Goal: Task Accomplishment & Management: Use online tool/utility

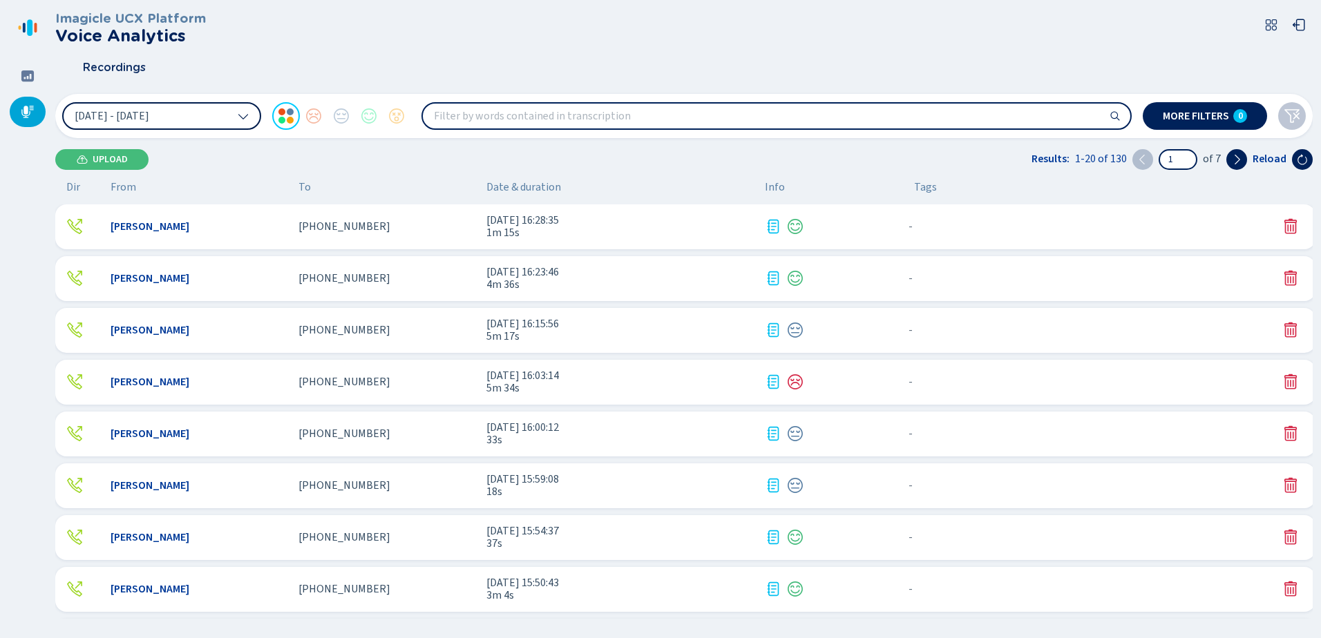
click at [239, 115] on icon at bounding box center [243, 117] width 10 height 6
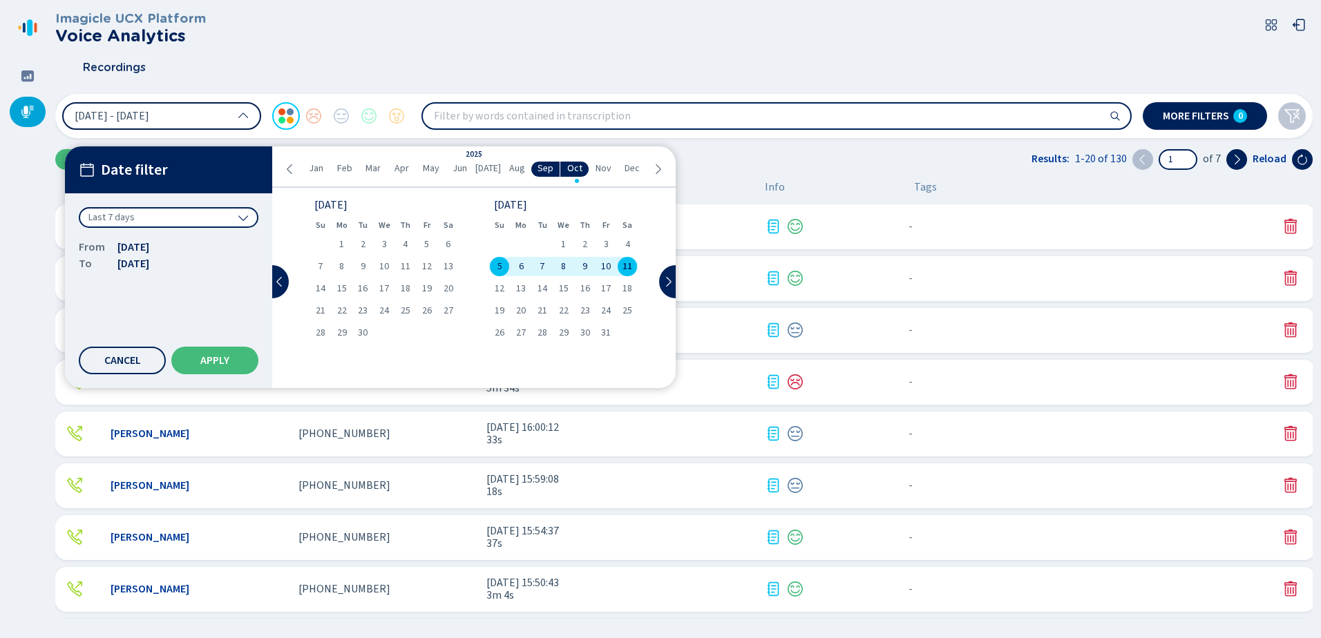
click at [609, 267] on span "10" at bounding box center [606, 267] width 10 height 10
click at [206, 361] on span "Apply" at bounding box center [214, 360] width 29 height 11
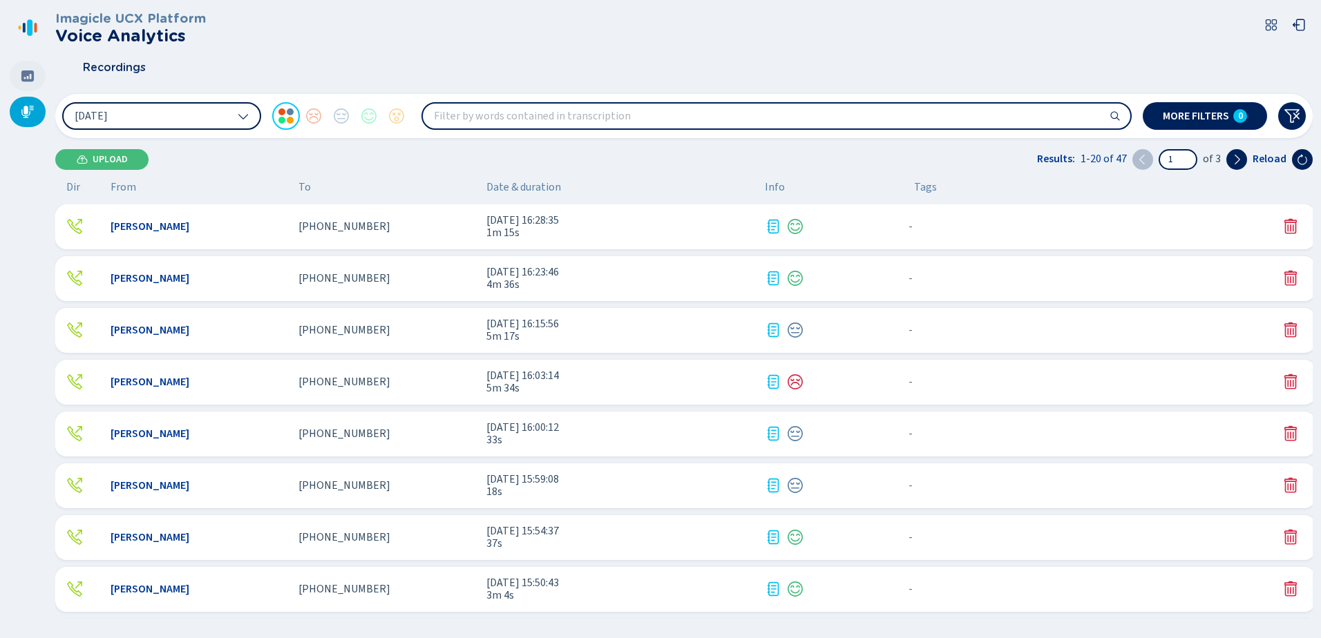
click at [31, 79] on icon at bounding box center [28, 76] width 14 height 14
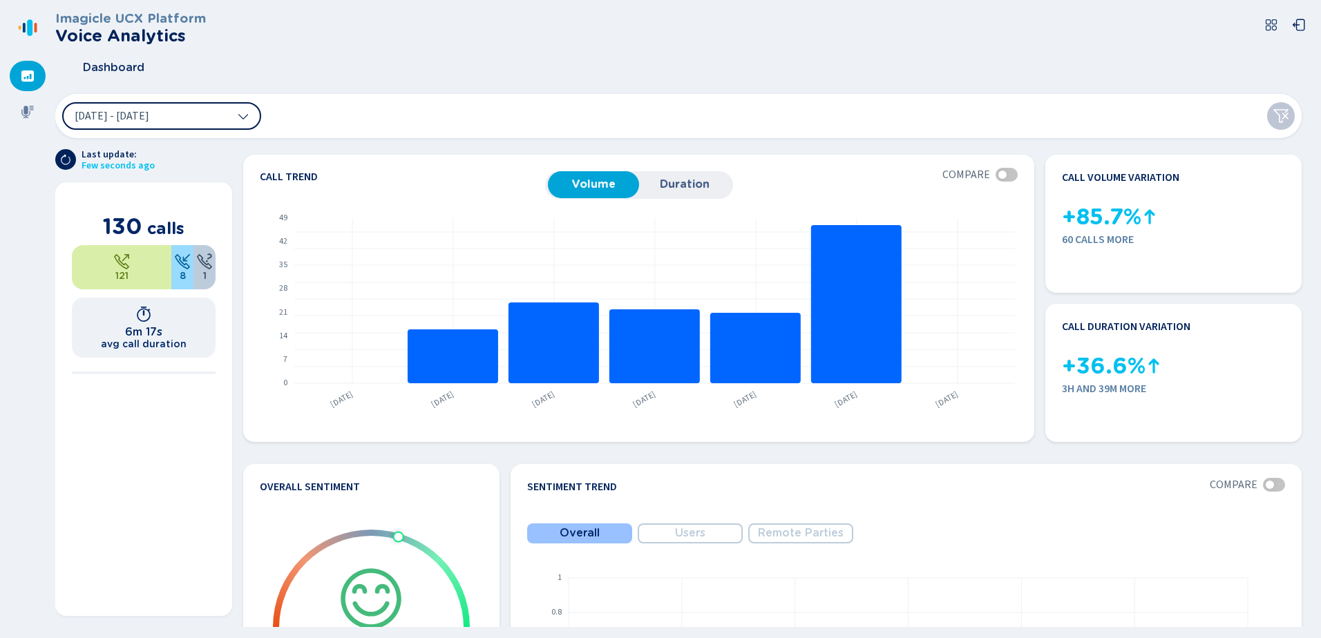
click at [239, 117] on icon at bounding box center [243, 116] width 11 height 11
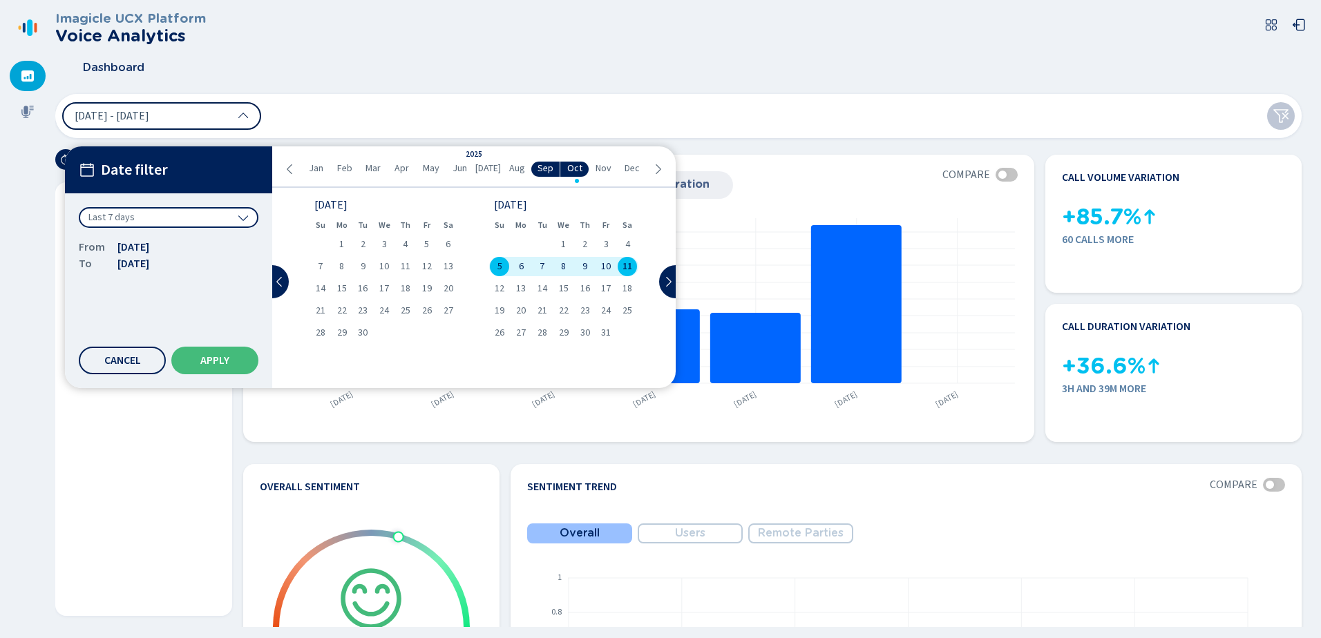
click at [607, 269] on span "10" at bounding box center [606, 267] width 10 height 10
click at [234, 353] on button "Apply" at bounding box center [214, 361] width 87 height 28
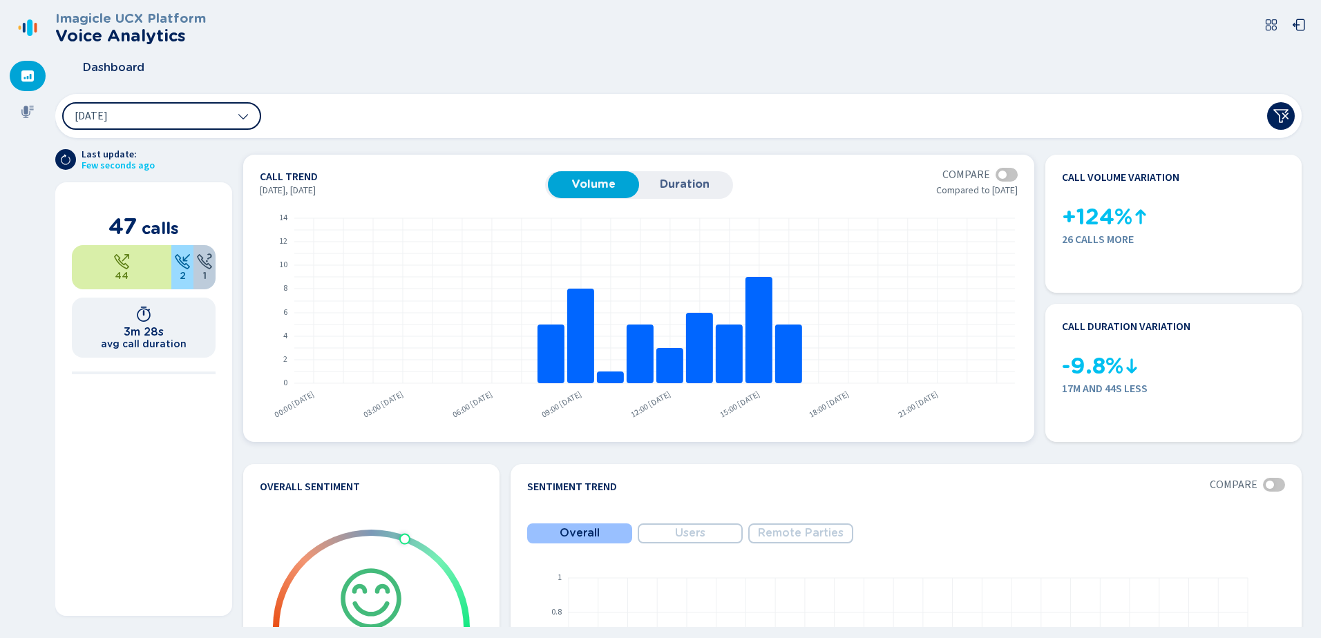
click at [701, 180] on span "Duration" at bounding box center [684, 184] width 77 height 12
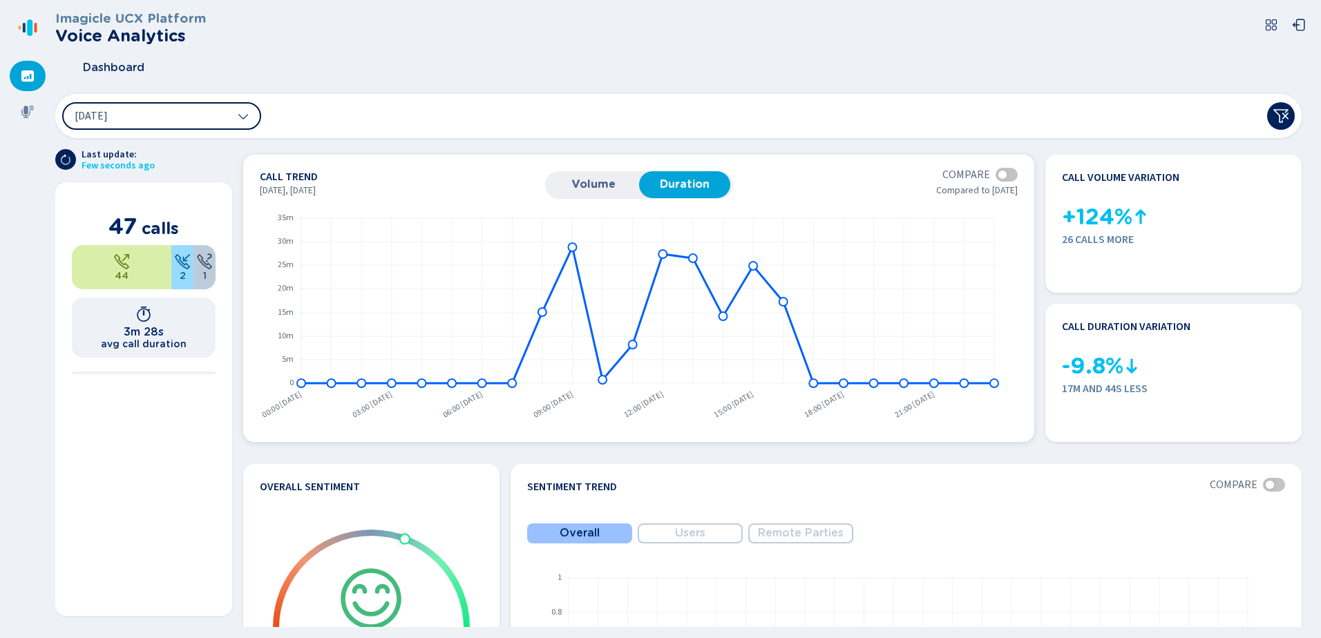
click at [612, 178] on button "Volume" at bounding box center [593, 184] width 91 height 26
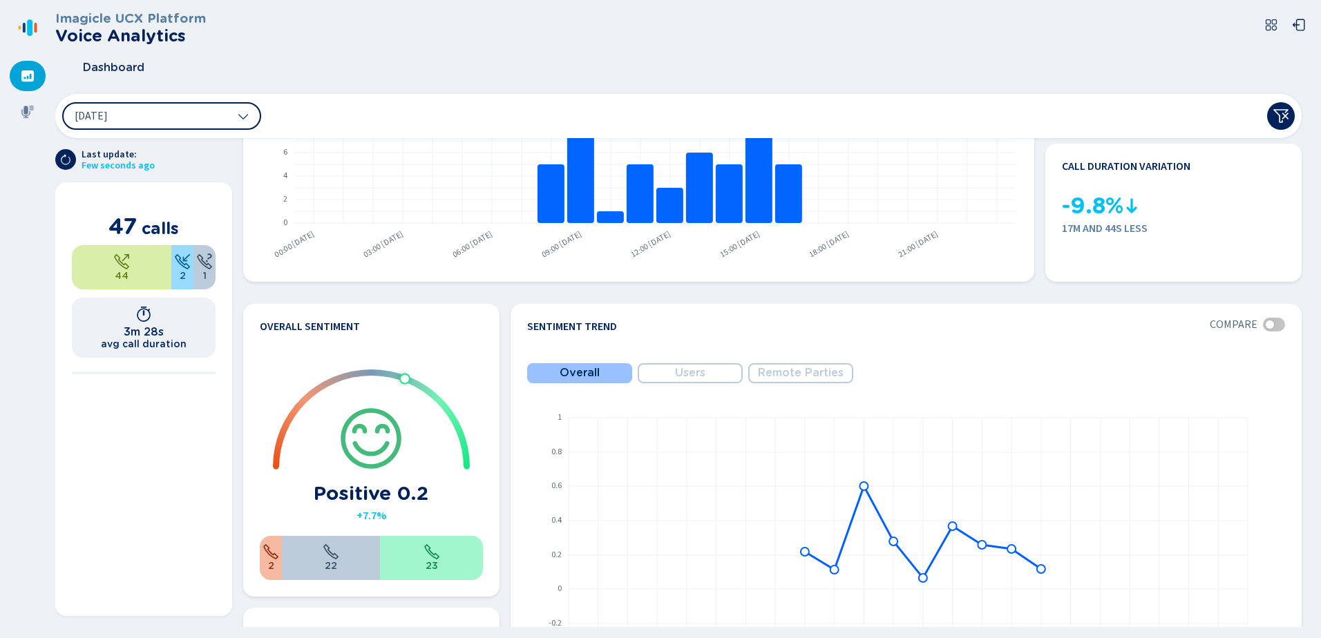
scroll to position [91, 0]
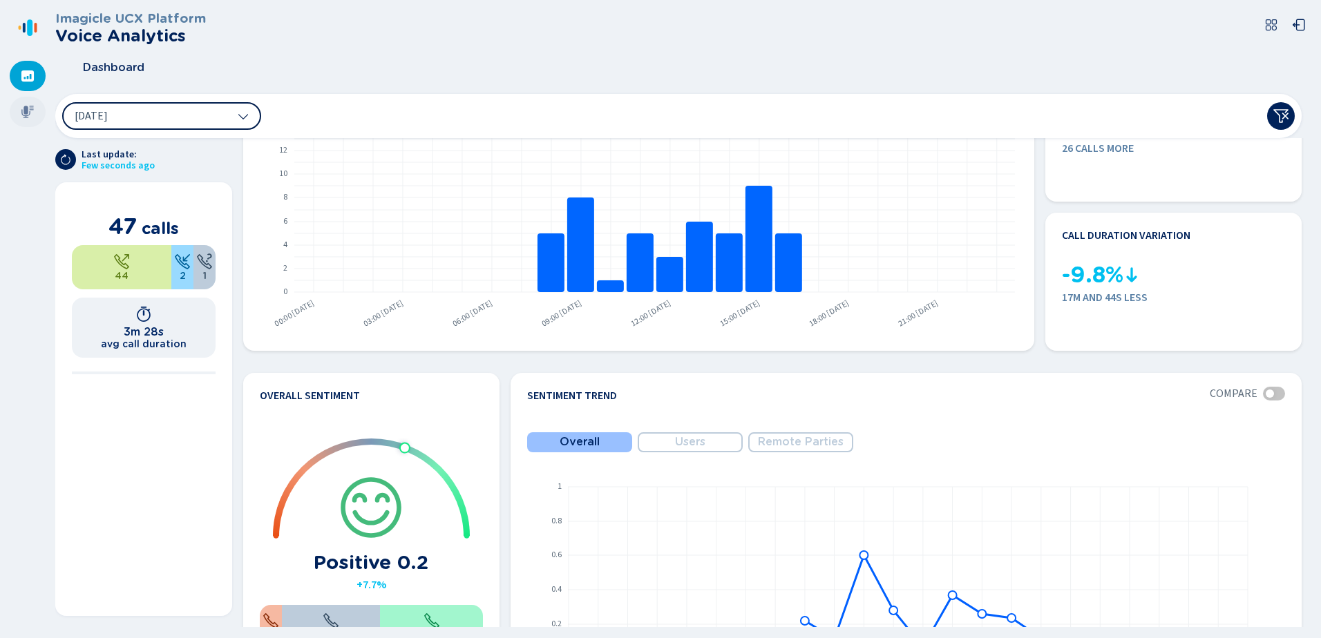
click at [24, 105] on div at bounding box center [28, 112] width 36 height 30
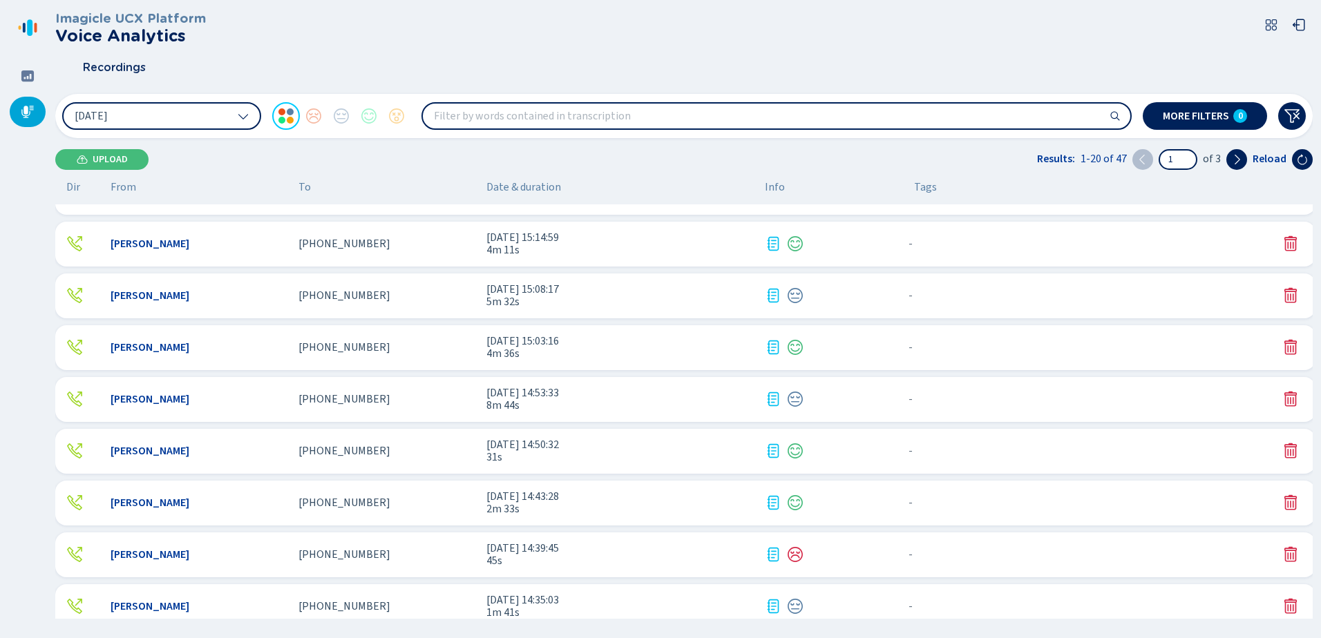
scroll to position [620, 0]
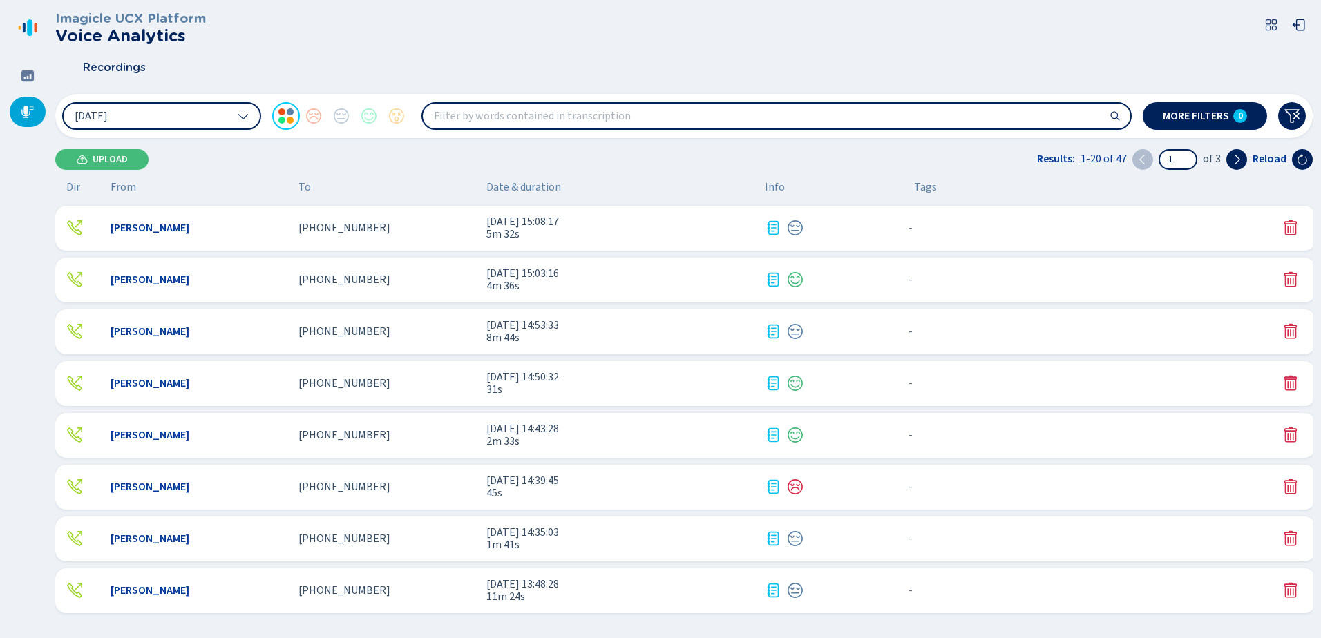
click at [337, 589] on span "[PHONE_NUMBER]" at bounding box center [344, 590] width 92 height 12
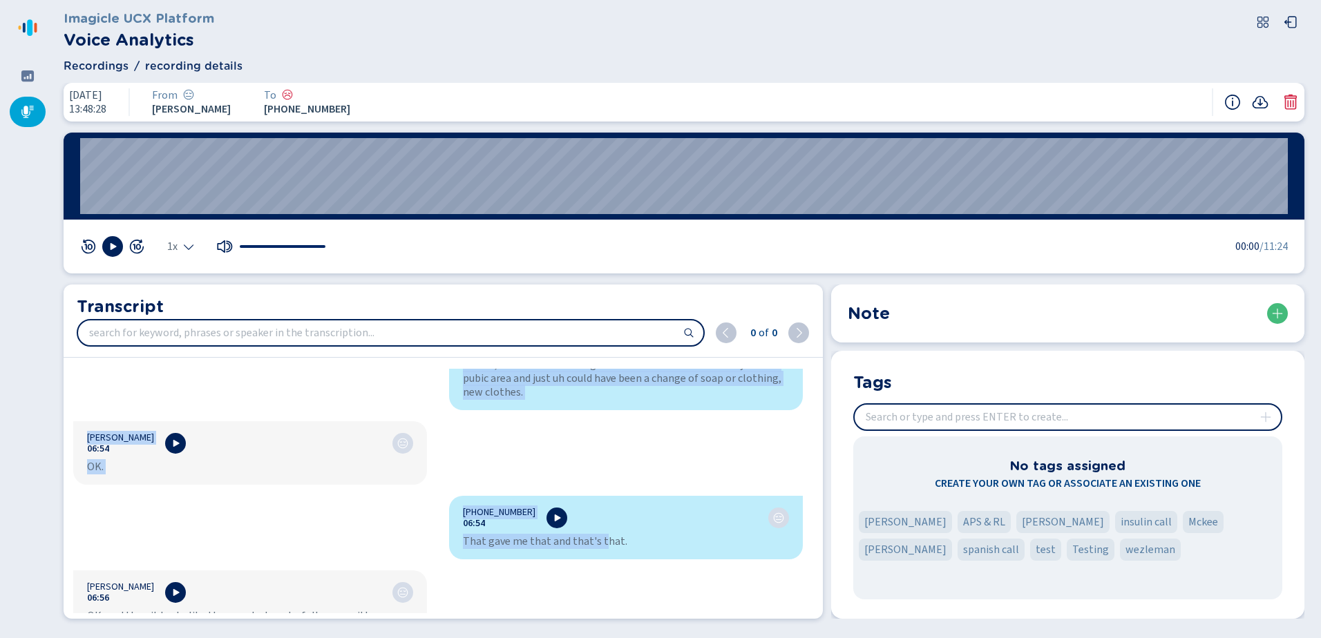
scroll to position [5250, 0]
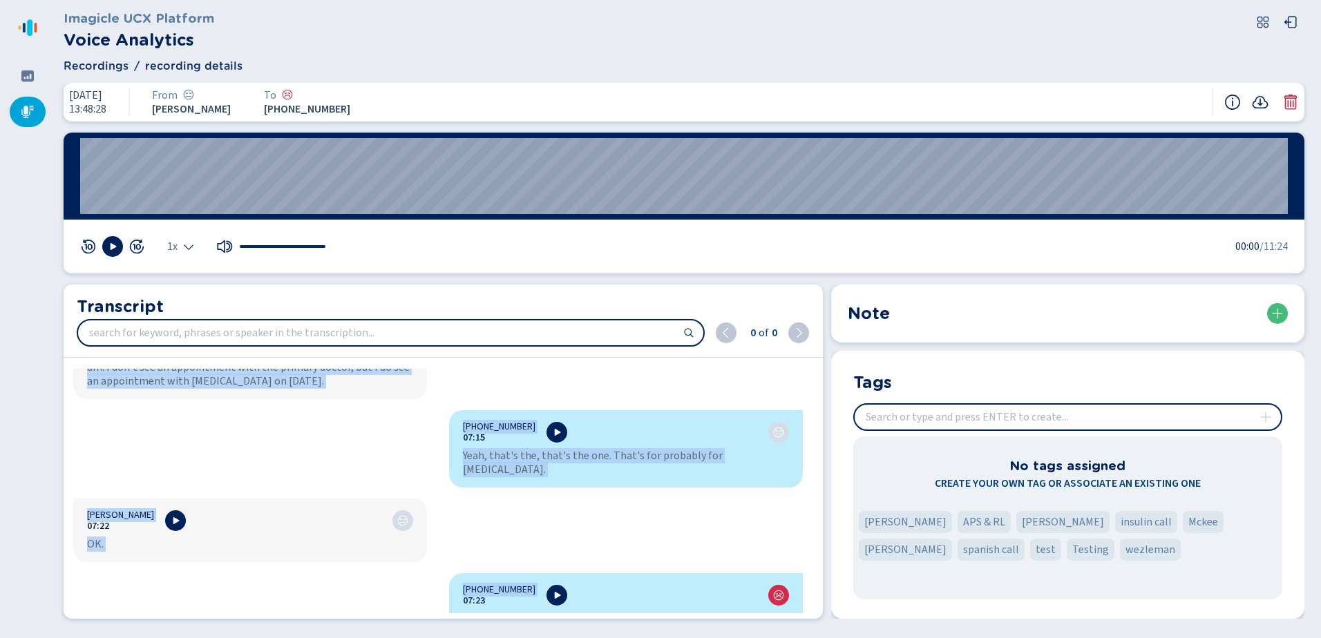
drag, startPoint x: 439, startPoint y: 375, endPoint x: 600, endPoint y: 539, distance: 229.1
click at [600, 539] on div "[PHONE_NUMBER]:00 Hello. [PERSON_NAME] 00:02 Hi, [PHONE_NUMBER]:02 Hello. [PERS…" at bounding box center [438, 491] width 749 height 245
drag, startPoint x: 600, startPoint y: 539, endPoint x: 560, endPoint y: 470, distance: 79.9
click at [560, 470] on div "[PHONE_NUMBER]:00 Hello. [PERSON_NAME] 00:02 Hi, [PHONE_NUMBER]:02 Hello. [PERS…" at bounding box center [438, 491] width 749 height 245
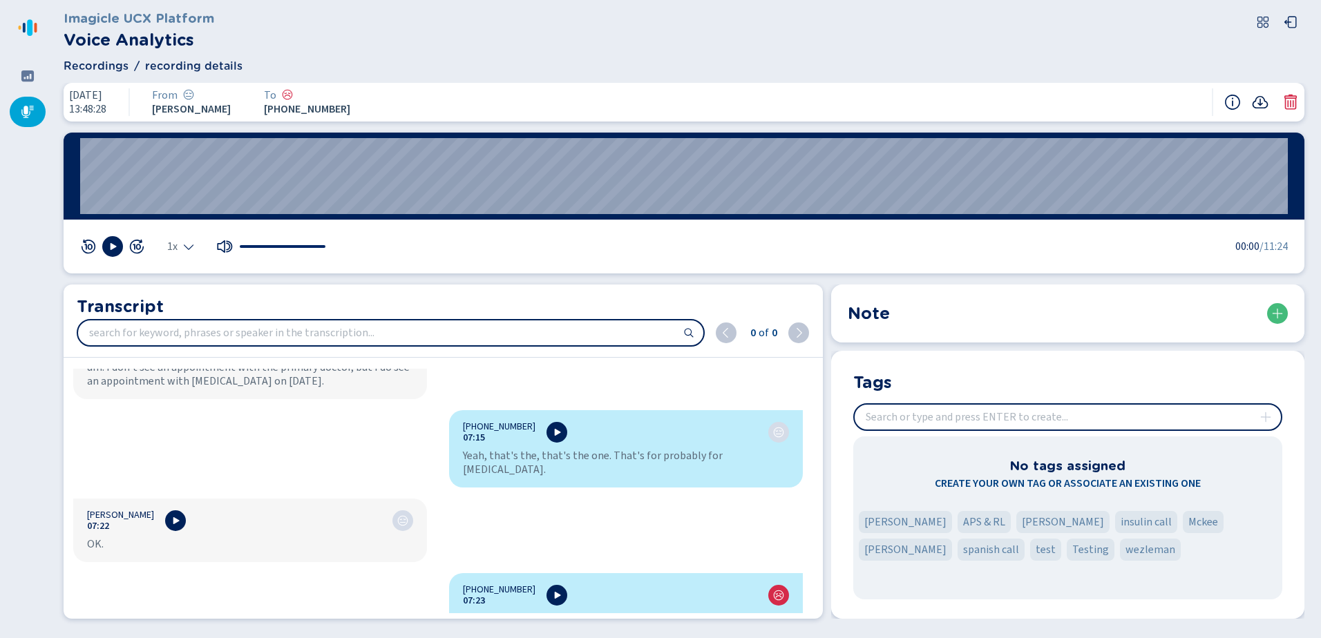
click at [1259, 102] on icon at bounding box center [1260, 102] width 17 height 17
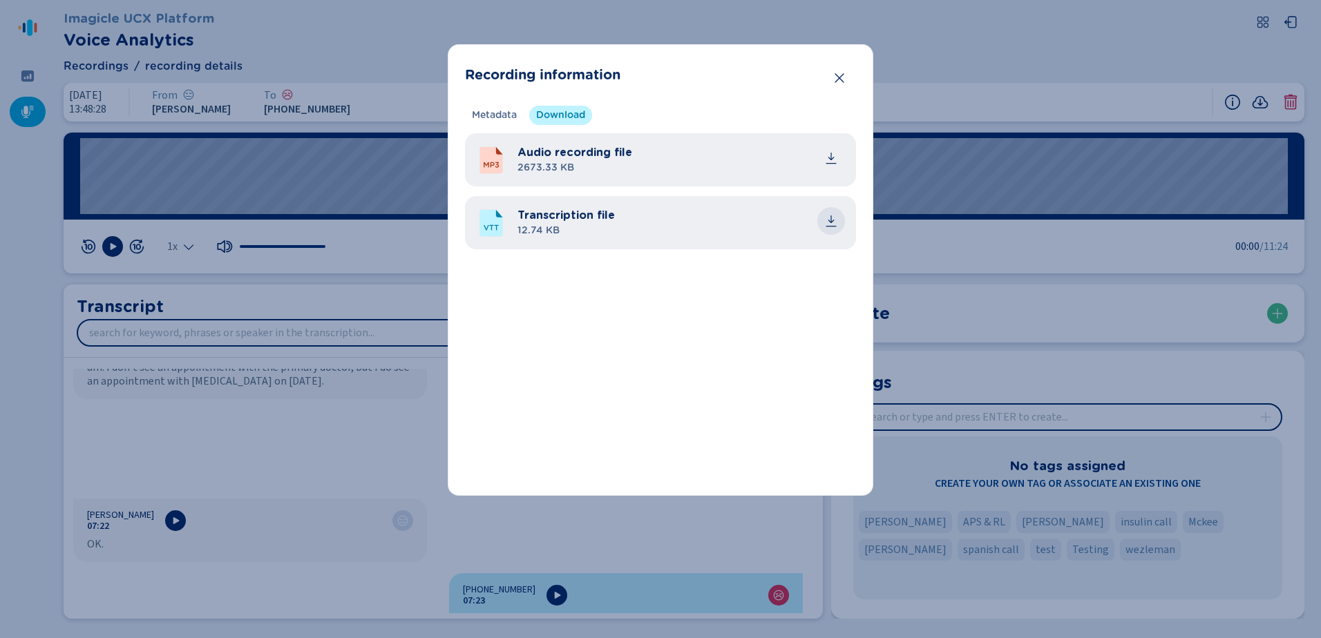
click at [833, 220] on icon "common.download" at bounding box center [831, 221] width 14 height 14
click at [931, 43] on div "Recording information Metadata Download Recording technology Media Forking Call…" at bounding box center [660, 319] width 1321 height 638
click at [840, 76] on icon "Close" at bounding box center [839, 78] width 14 height 14
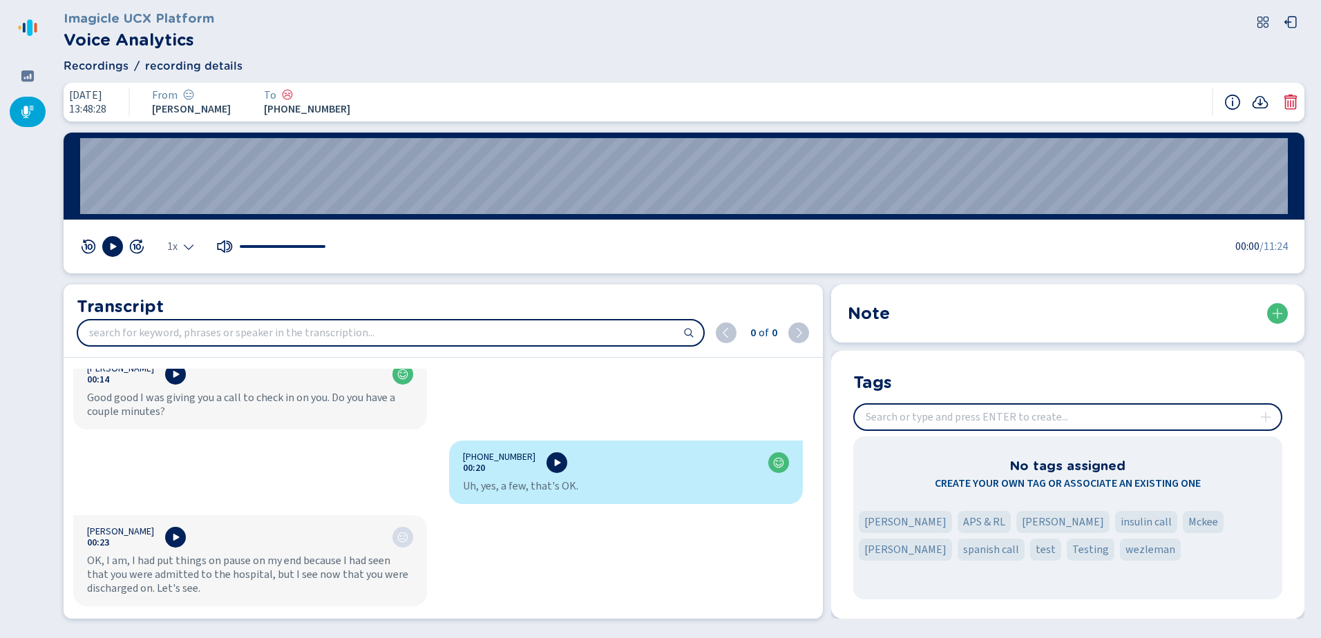
scroll to position [760, 0]
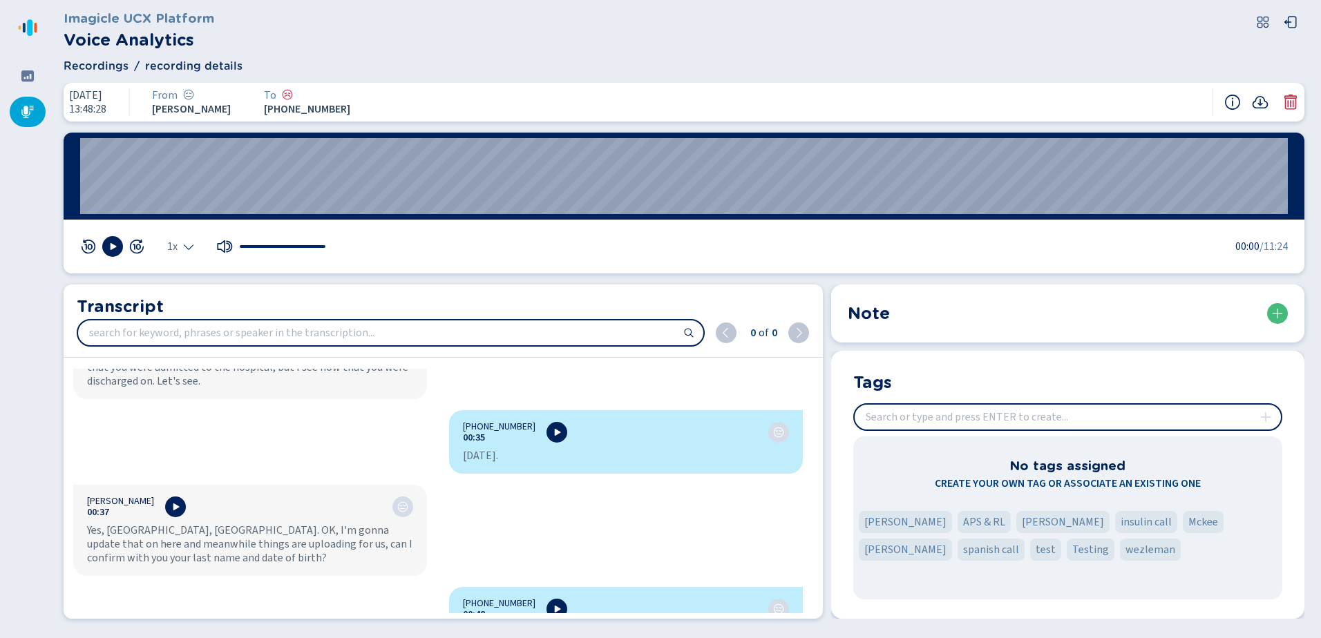
click at [417, 329] on input "search" at bounding box center [390, 333] width 625 height 25
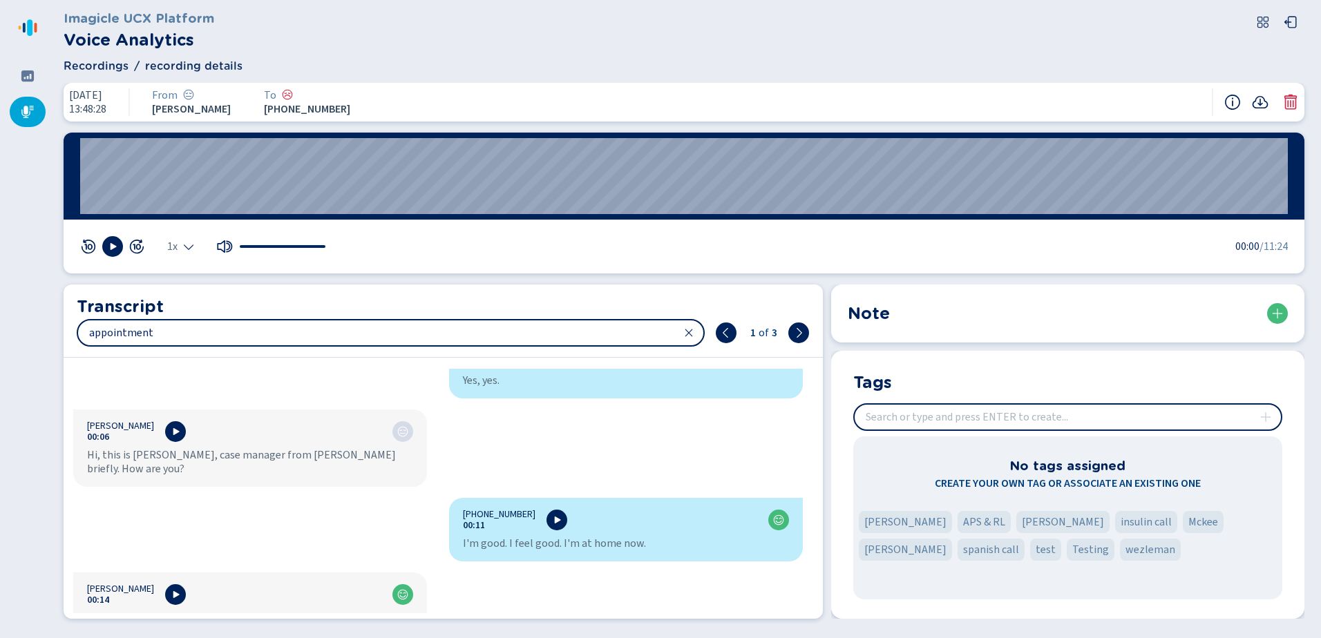
scroll to position [4972, 0]
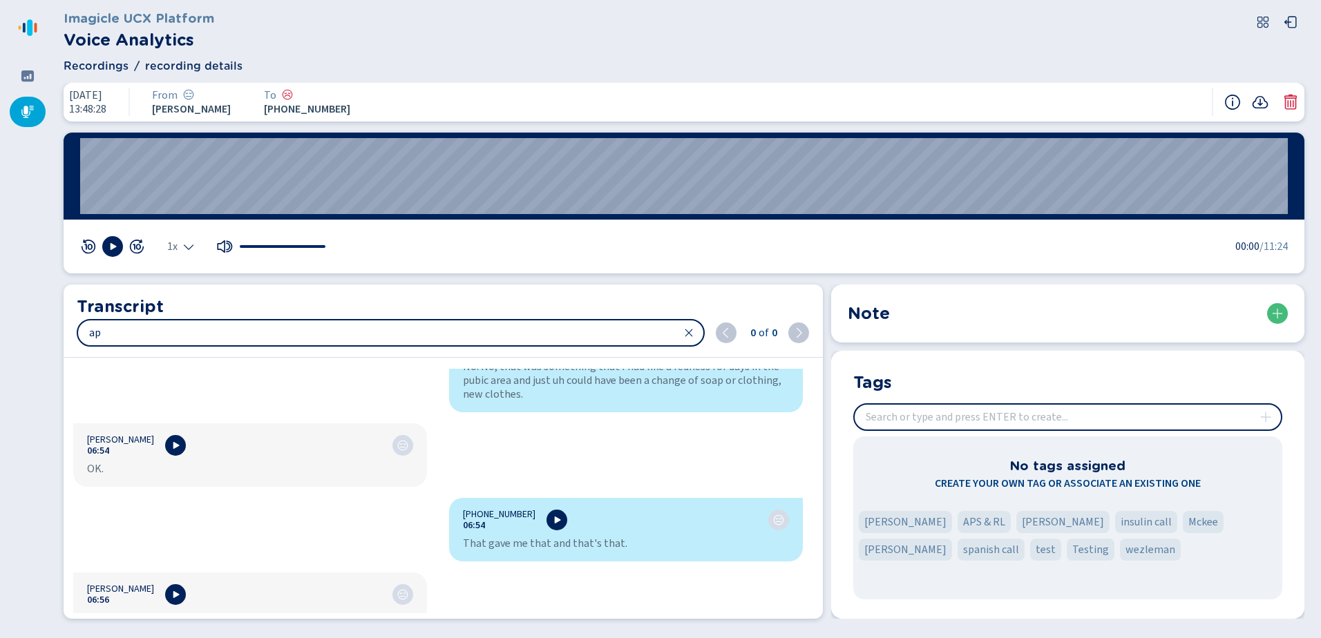
type input "a"
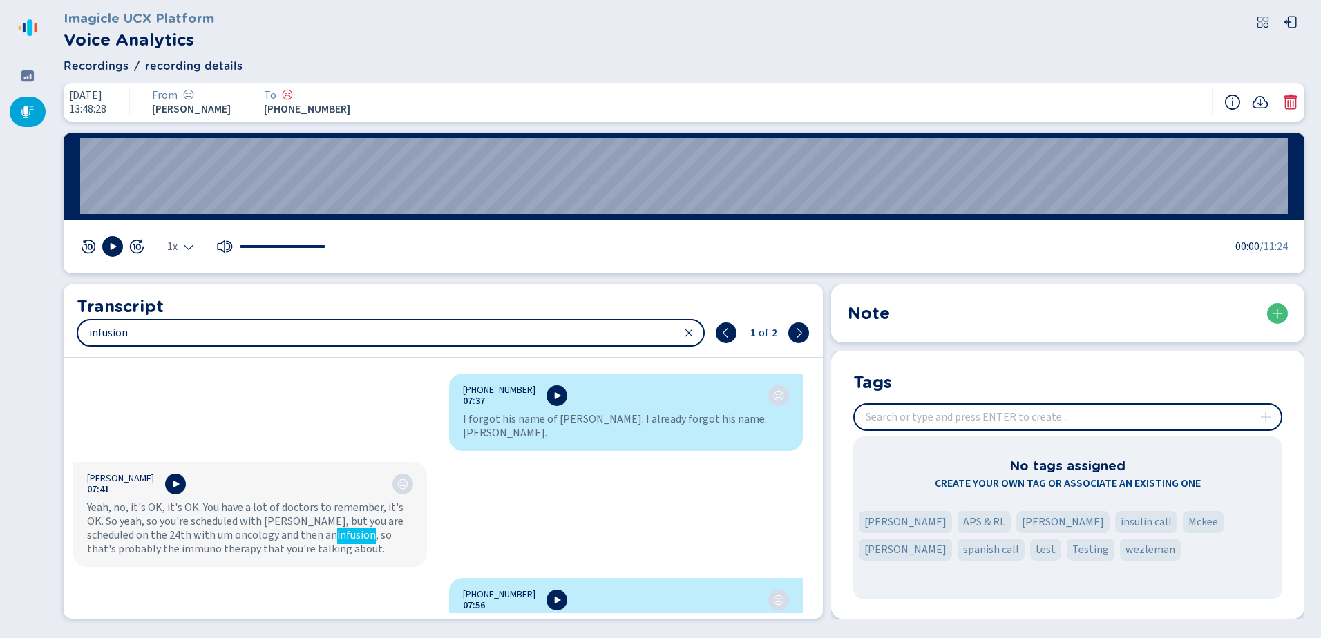
scroll to position [5707, 0]
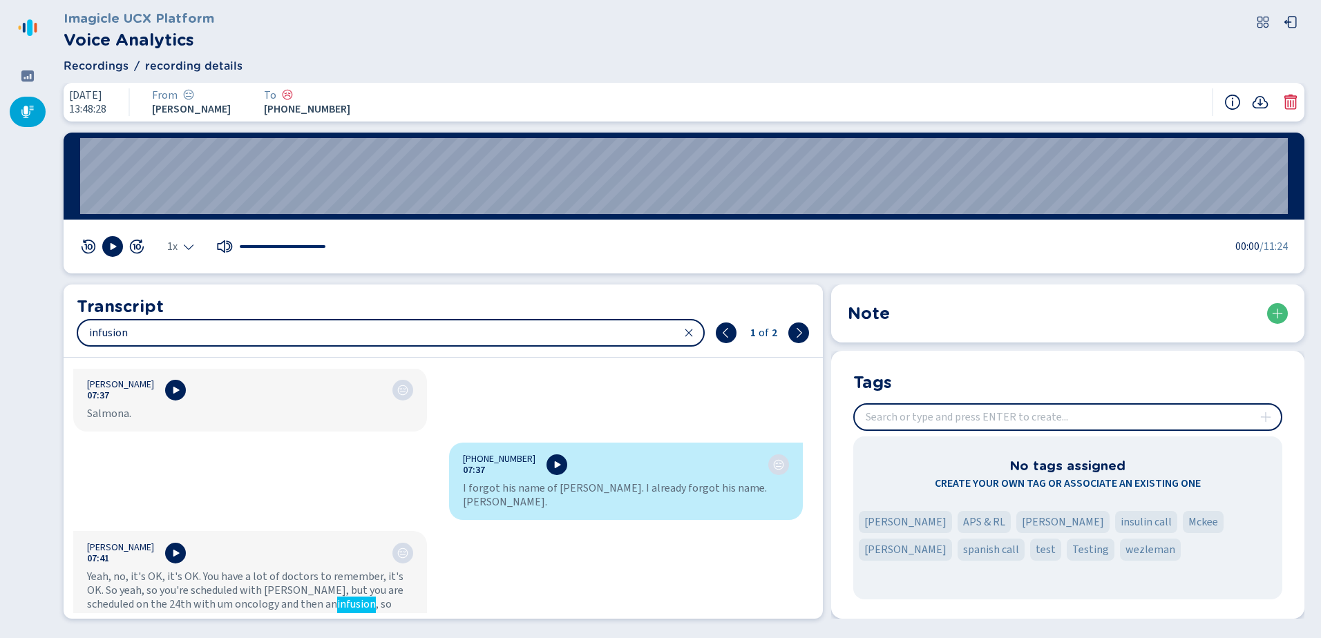
click at [314, 332] on input "infusion" at bounding box center [390, 333] width 625 height 25
drag, startPoint x: 314, startPoint y: 332, endPoint x: 116, endPoint y: 341, distance: 197.8
click at [116, 341] on input "infusion" at bounding box center [390, 333] width 625 height 25
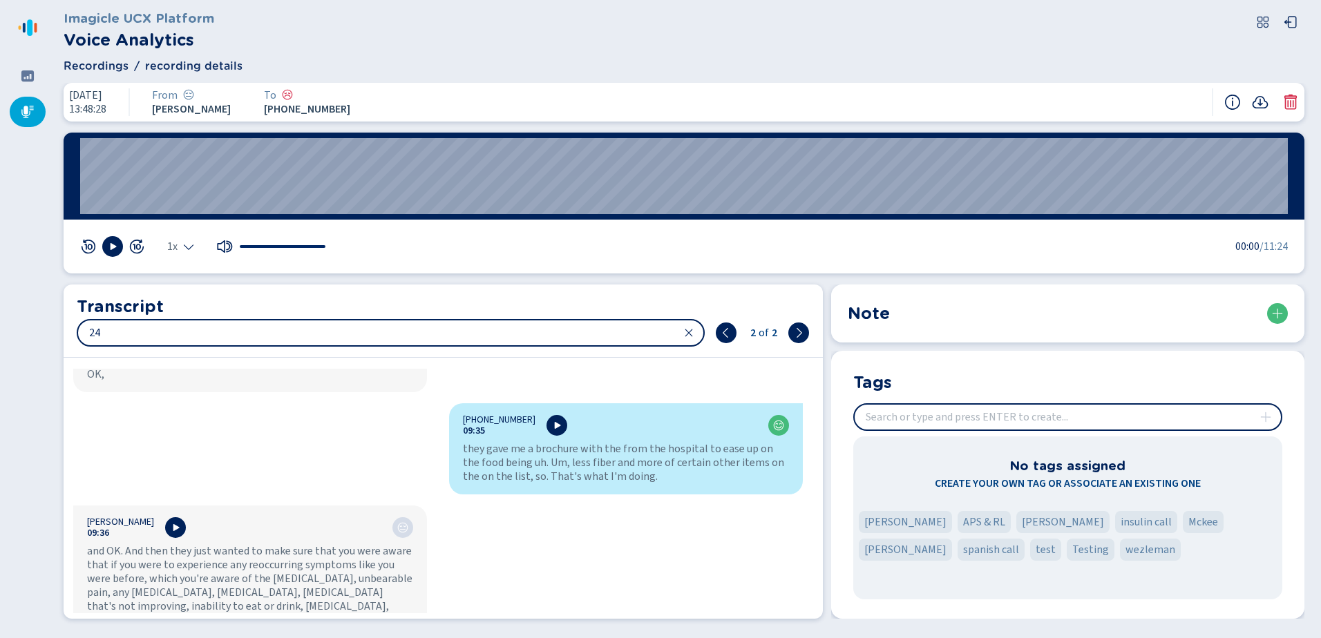
scroll to position [7327, 0]
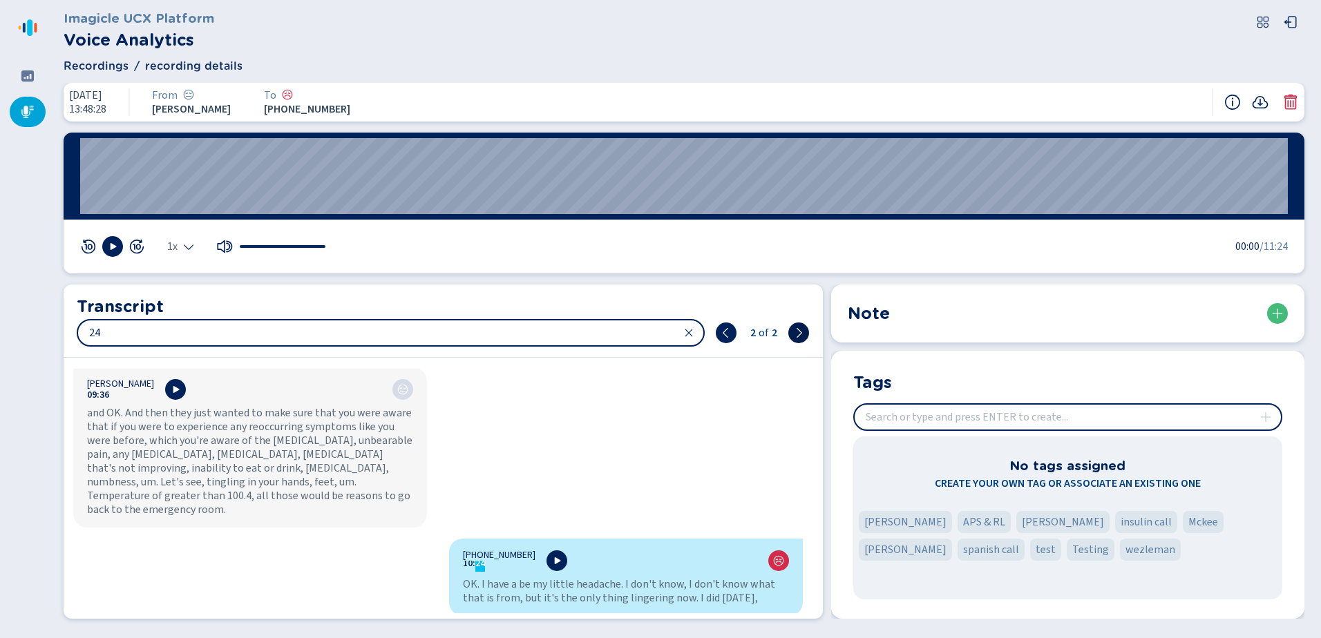
click at [794, 328] on icon at bounding box center [798, 332] width 11 height 11
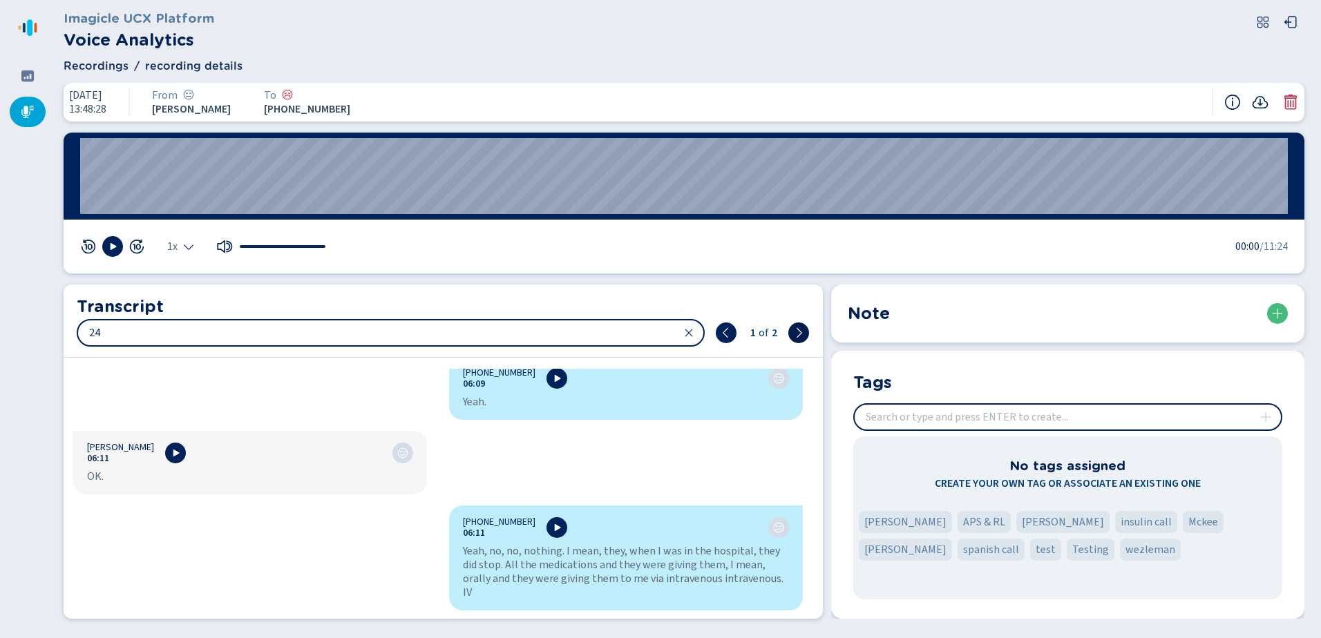
click at [799, 336] on icon at bounding box center [800, 333] width 6 height 10
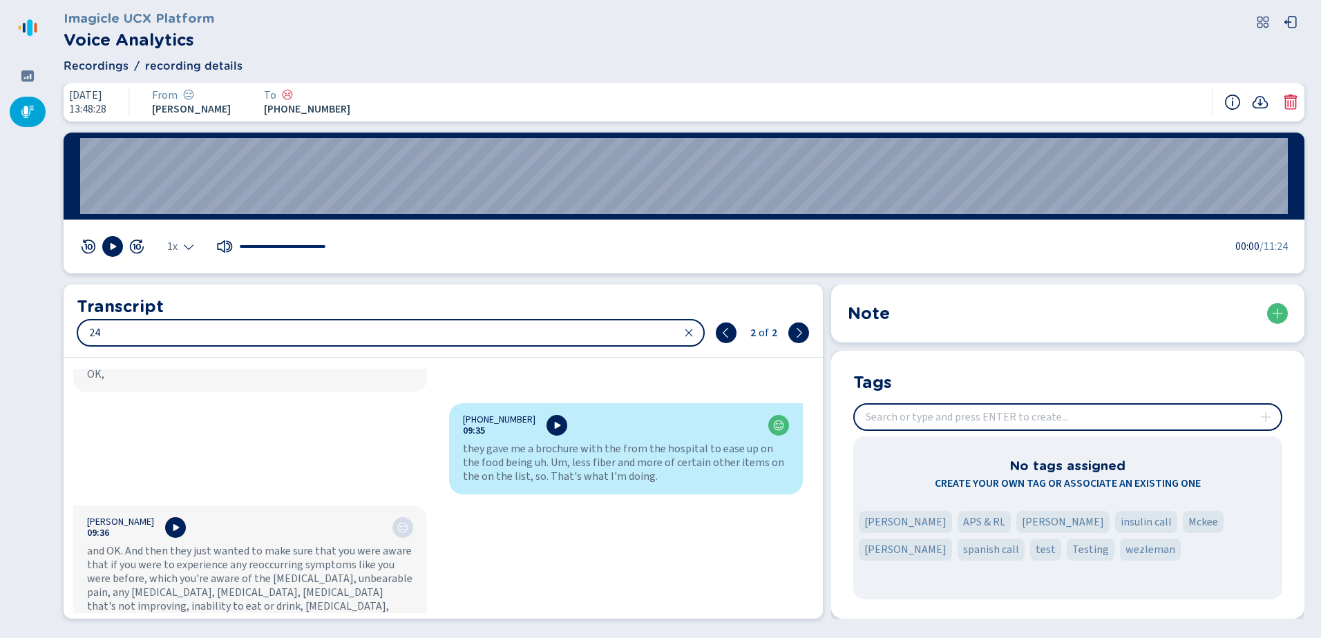
click at [274, 327] on input "24" at bounding box center [390, 333] width 625 height 25
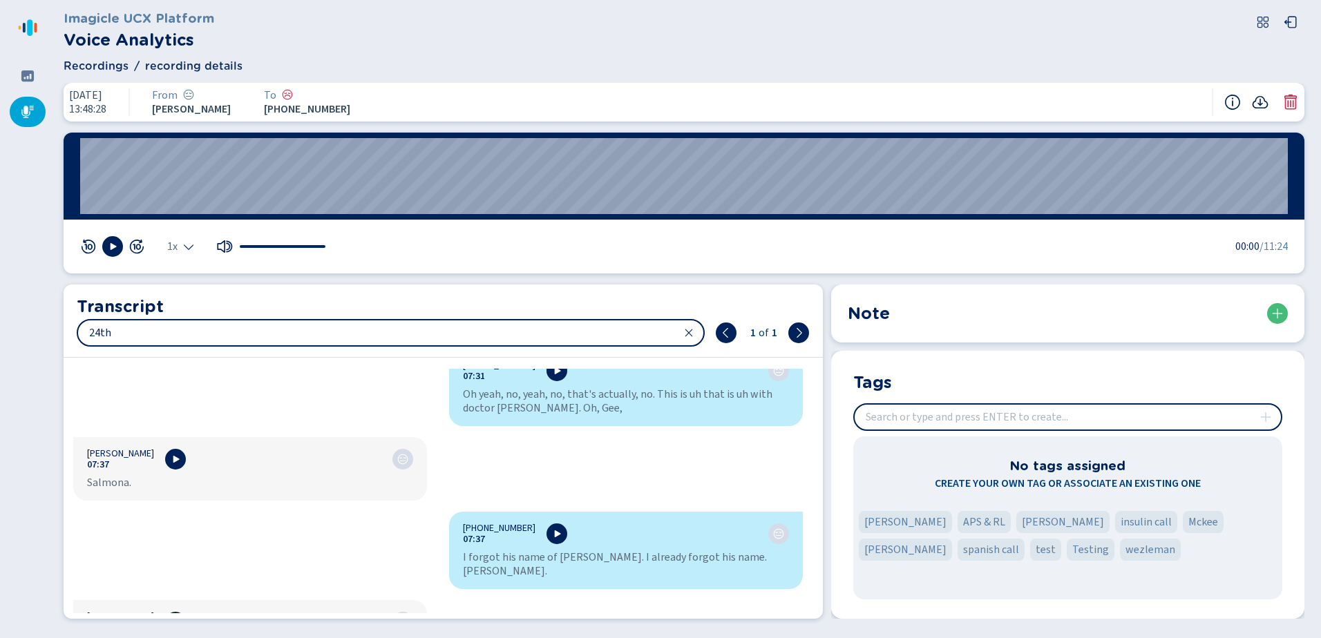
scroll to position [5776, 0]
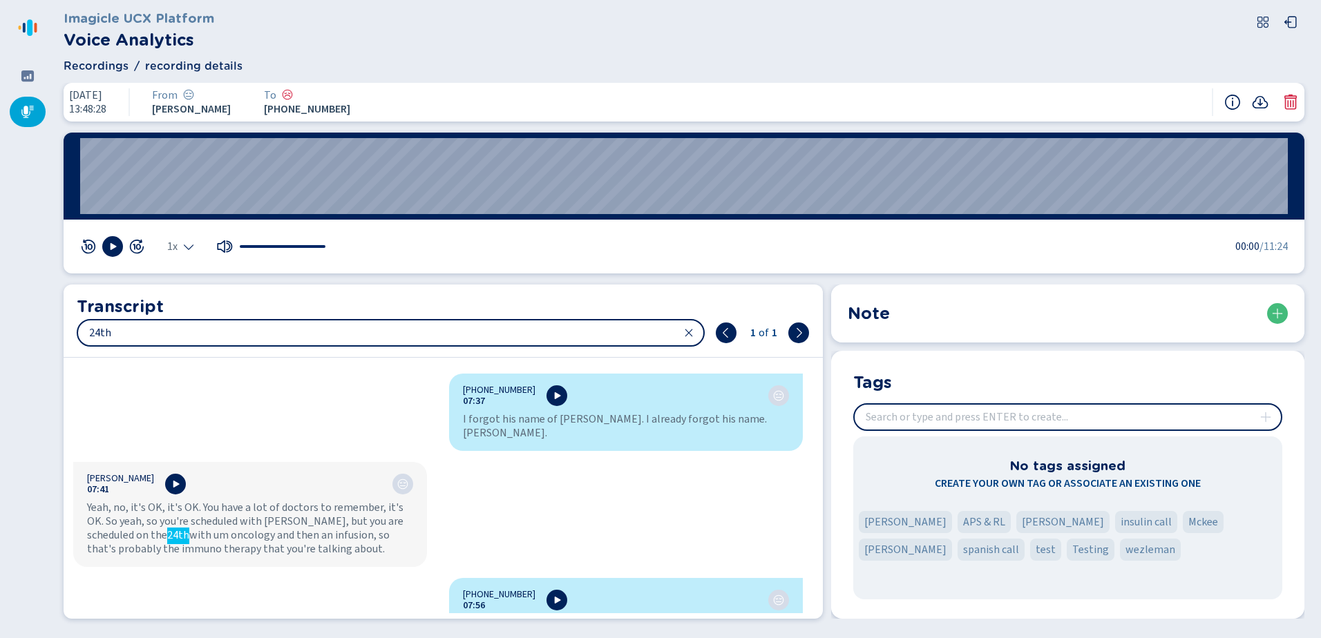
click at [135, 524] on div "[PHONE_NUMBER]:00 Hello. [PERSON_NAME] 00:02 Hi, [PHONE_NUMBER]:02 Hello. [PERS…" at bounding box center [438, 491] width 749 height 245
click at [410, 330] on input "24th" at bounding box center [390, 333] width 625 height 25
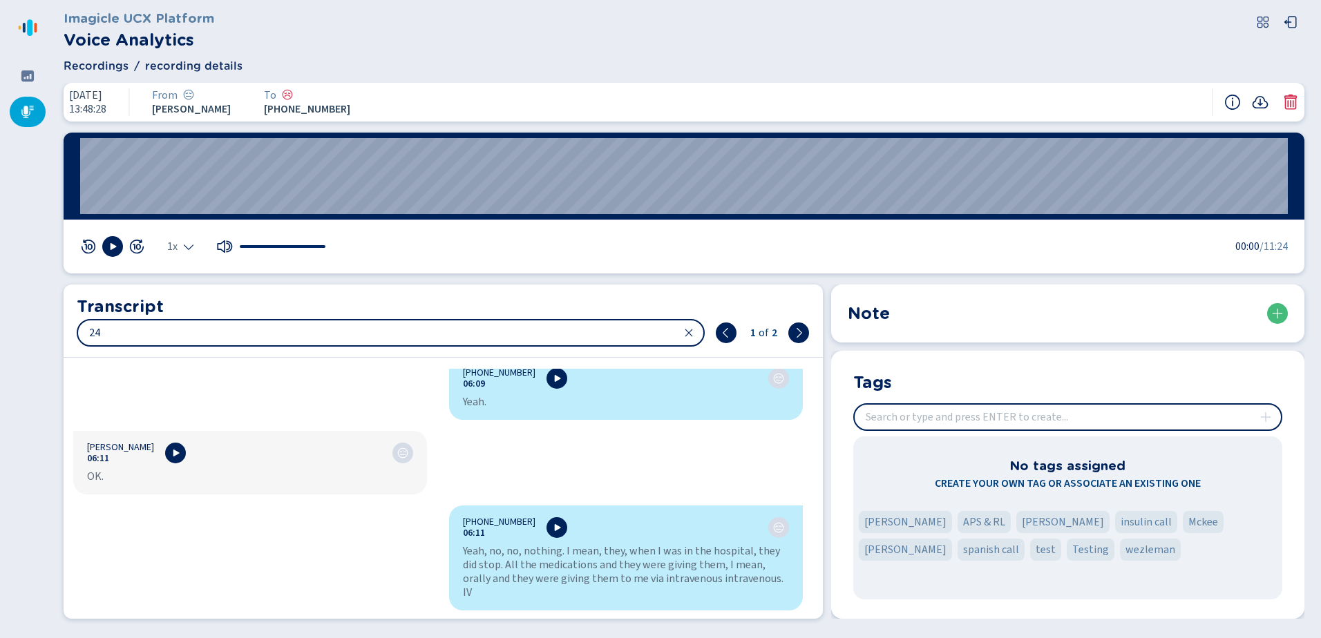
type input "2"
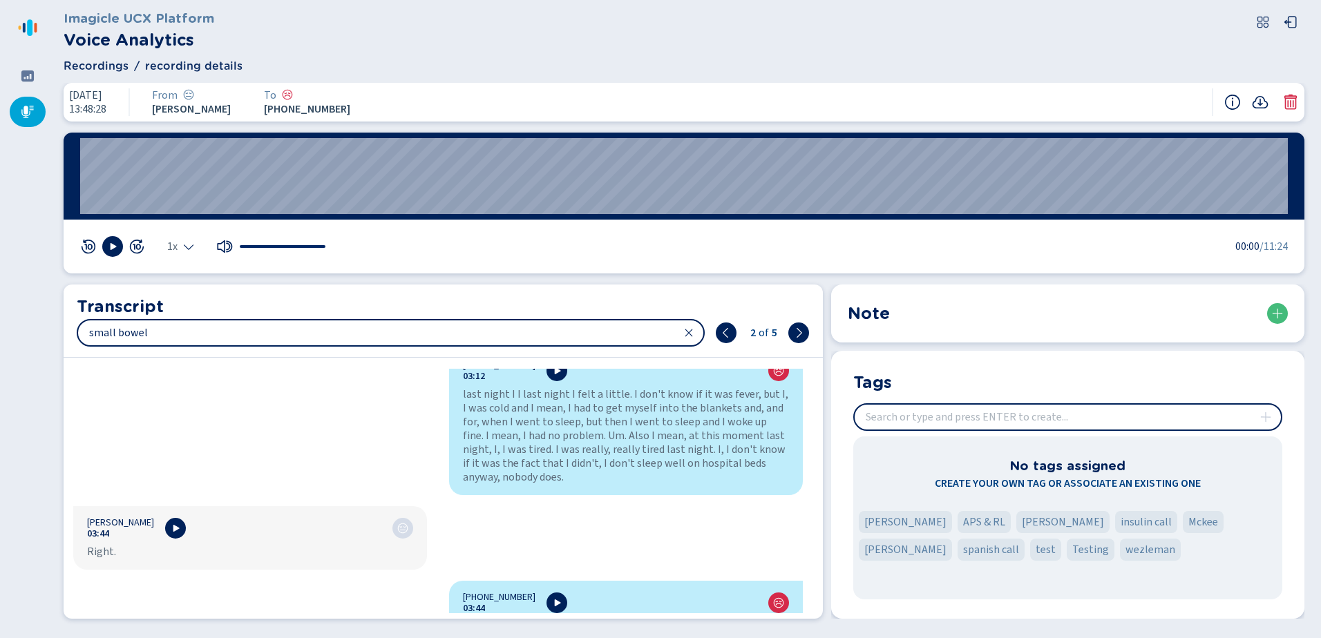
scroll to position [2416, 0]
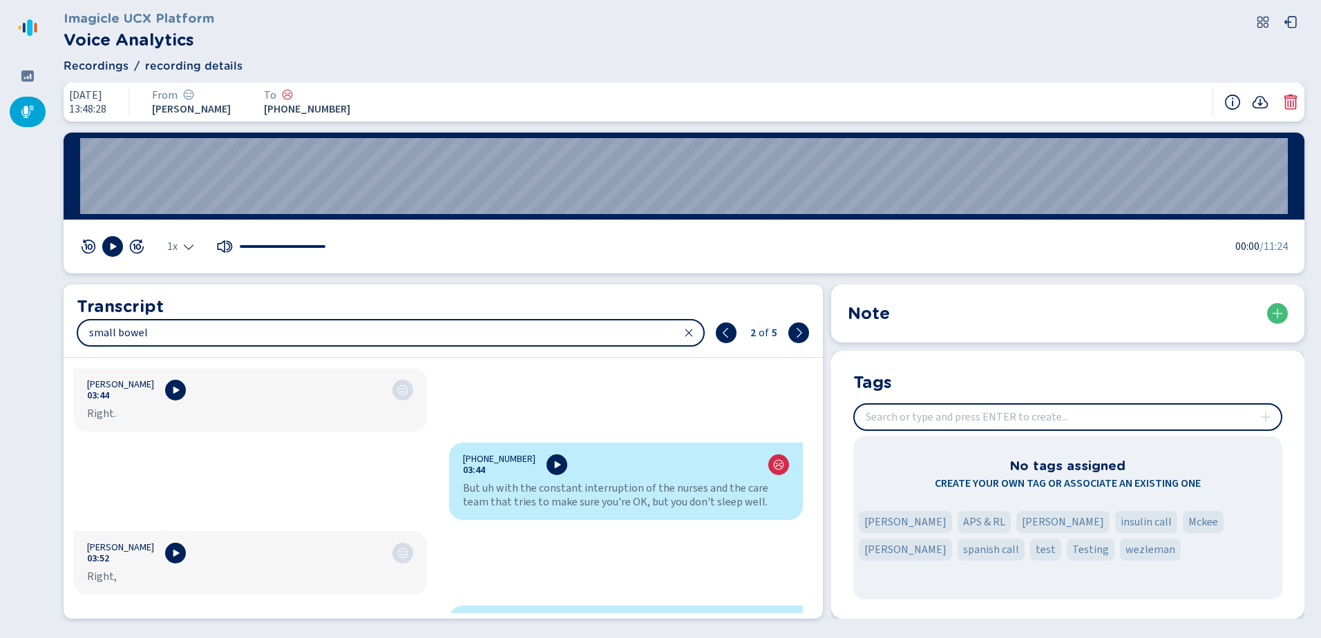
click at [432, 343] on input "small bowel" at bounding box center [390, 333] width 625 height 25
drag, startPoint x: 369, startPoint y: 332, endPoint x: 82, endPoint y: 333, distance: 287.4
click at [82, 333] on input "small bowel" at bounding box center [390, 333] width 625 height 25
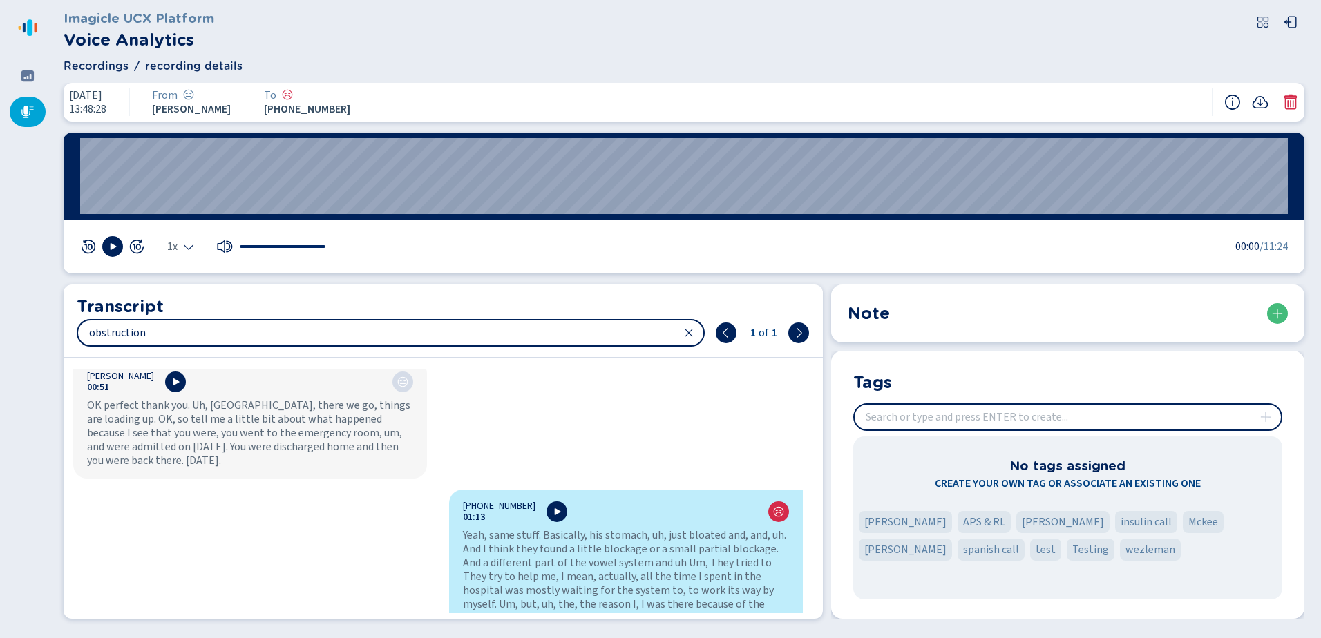
type input "obstruction"
